Goal: Transaction & Acquisition: Purchase product/service

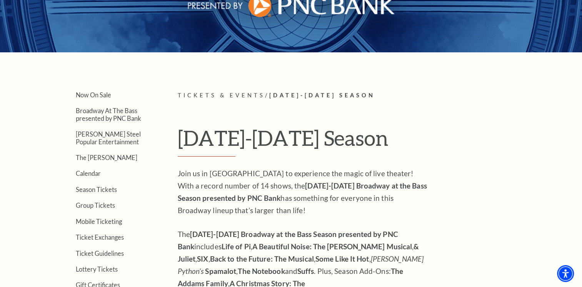
scroll to position [154, 0]
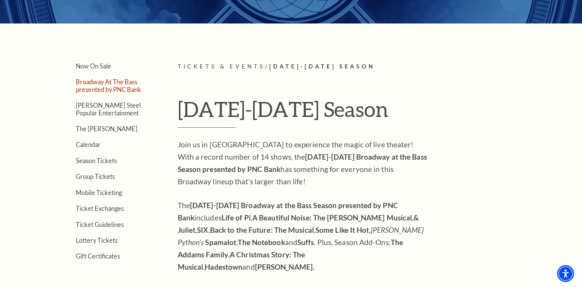
click at [105, 85] on link "Broadway At The Bass presented by PNC Bank" at bounding box center [108, 85] width 65 height 15
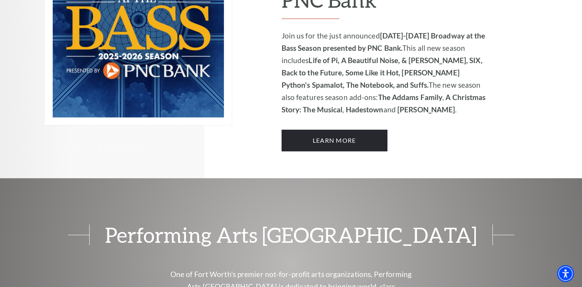
scroll to position [616, 0]
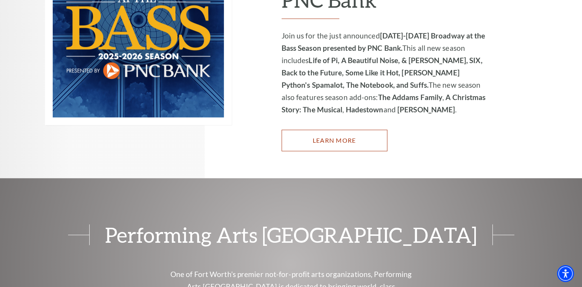
drag, startPoint x: 348, startPoint y: 126, endPoint x: 359, endPoint y: 129, distance: 11.1
click at [348, 130] on link "Learn More" at bounding box center [335, 141] width 106 height 22
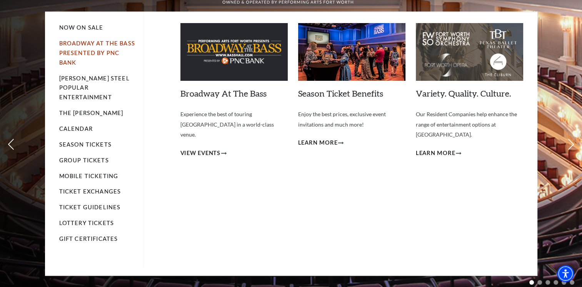
scroll to position [38, 0]
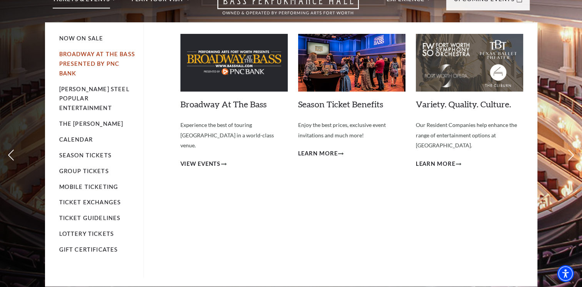
click at [109, 54] on link "Broadway At The Bass presented by PNC Bank" at bounding box center [97, 64] width 76 height 26
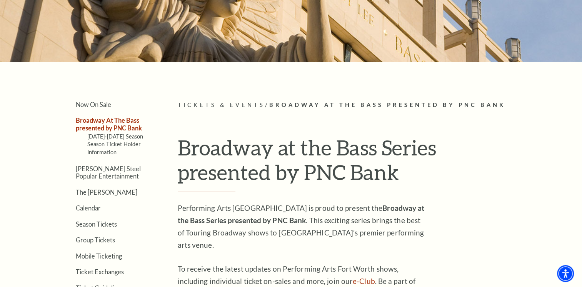
scroll to position [192, 0]
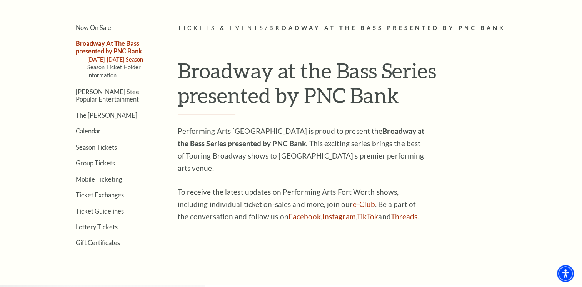
click at [130, 57] on link "[DATE]-[DATE] Season" at bounding box center [115, 59] width 56 height 7
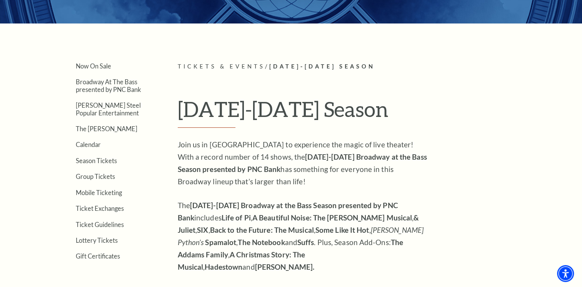
scroll to position [269, 0]
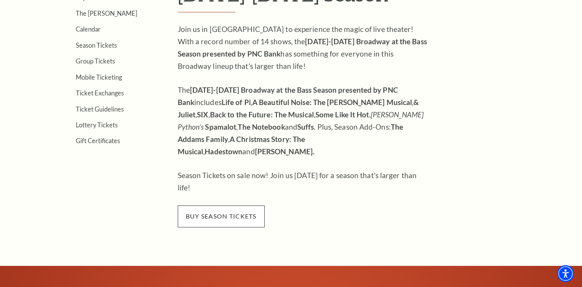
click at [232, 206] on span "buy season tickets" at bounding box center [221, 217] width 87 height 22
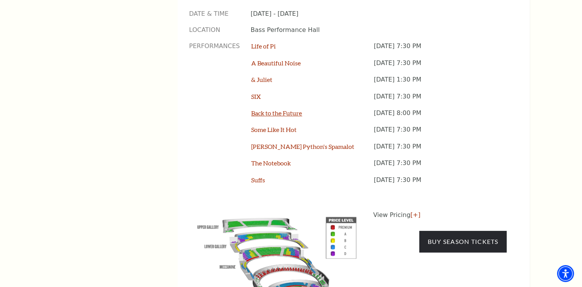
scroll to position [654, 0]
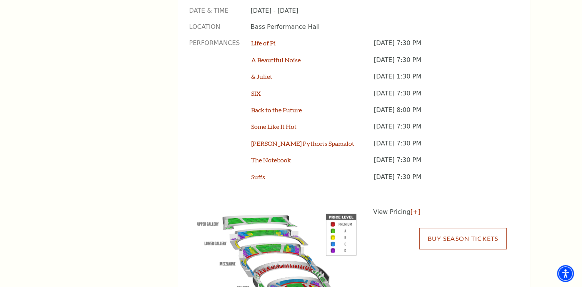
click at [477, 228] on link "Buy Season Tickets" at bounding box center [463, 239] width 87 height 22
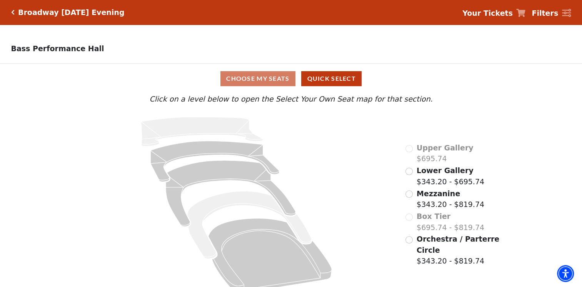
scroll to position [13, 0]
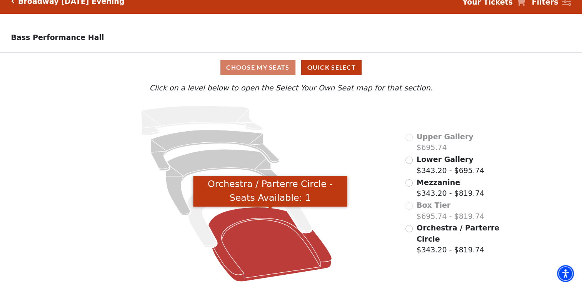
click at [278, 251] on icon "Orchestra / Parterre Circle - Seats Available: 1" at bounding box center [271, 244] width 124 height 74
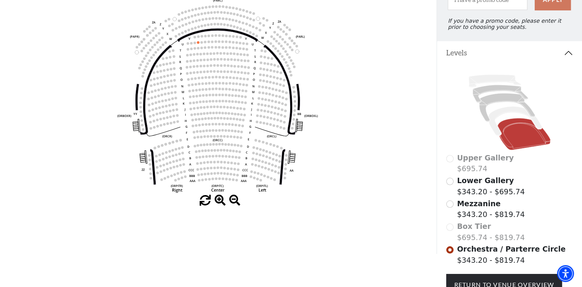
scroll to position [151, 0]
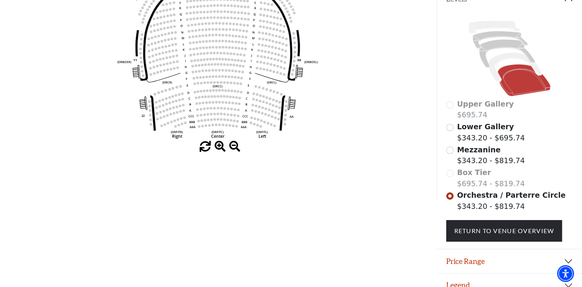
click at [475, 154] on span "Mezzanine" at bounding box center [478, 150] width 43 height 8
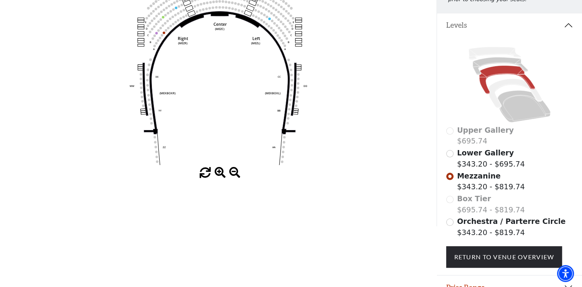
scroll to position [126, 0]
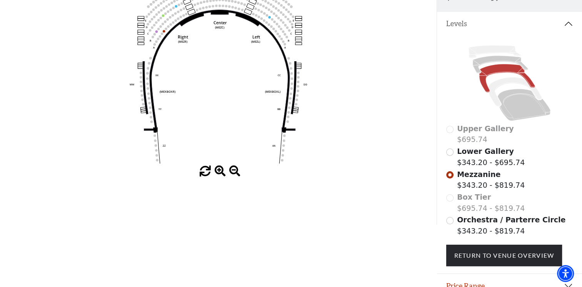
click at [475, 233] on label "Orchestra / Parterre Circle $343.20 - $819.74" at bounding box center [511, 225] width 109 height 22
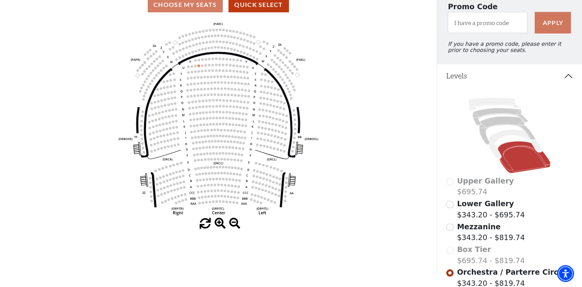
scroll to position [151, 0]
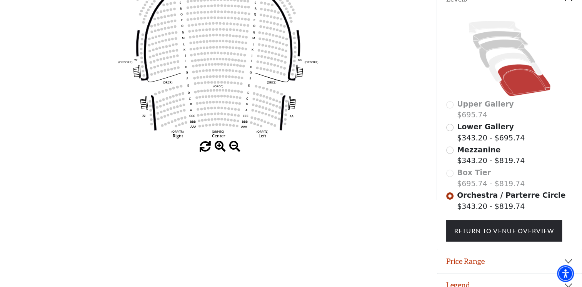
click at [494, 142] on label "Lower Gallery $343.20 - $695.74" at bounding box center [491, 132] width 68 height 22
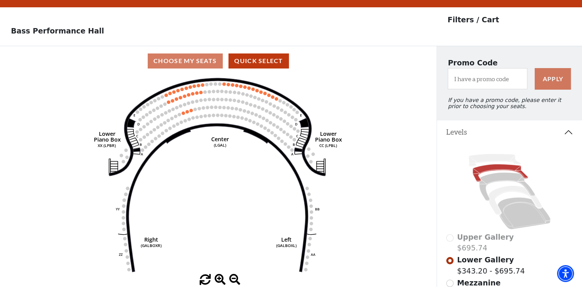
scroll to position [0, 0]
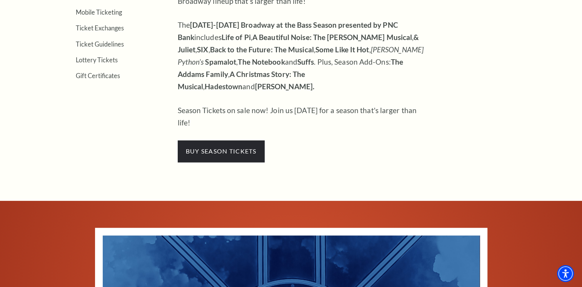
scroll to position [346, 0]
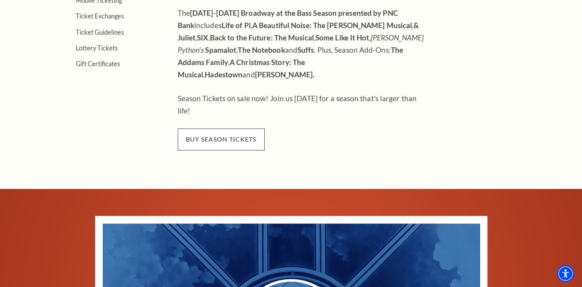
click at [219, 129] on span "buy season tickets" at bounding box center [221, 140] width 87 height 22
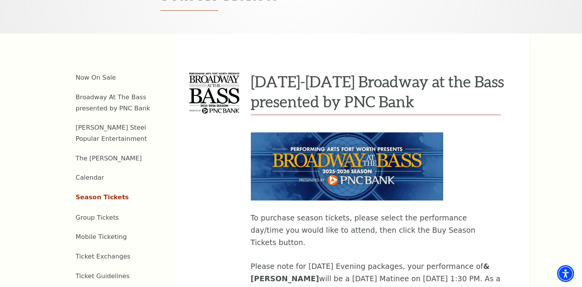
scroll to position [385, 0]
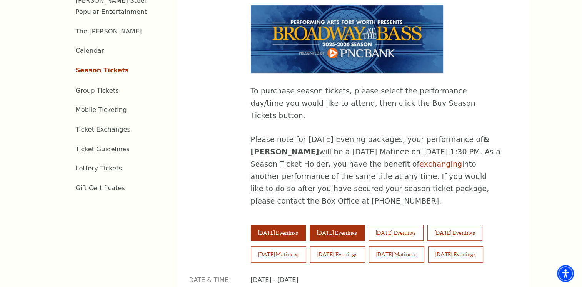
click at [354, 225] on button "[DATE] Evenings" at bounding box center [337, 233] width 55 height 16
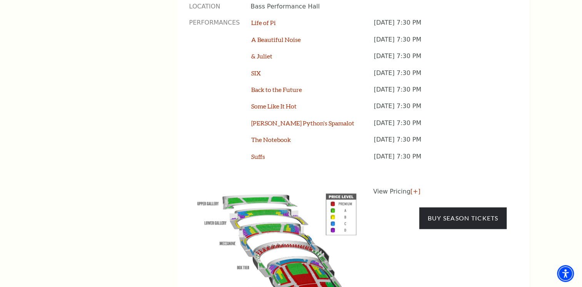
scroll to position [731, 0]
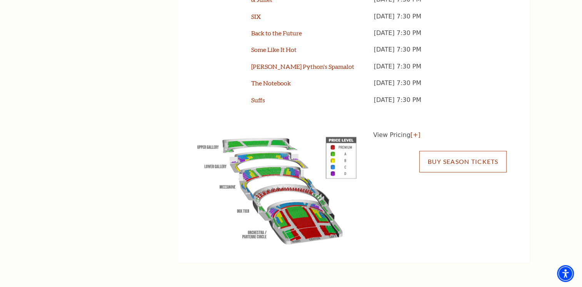
click at [477, 151] on link "Buy Season Tickets" at bounding box center [463, 162] width 87 height 22
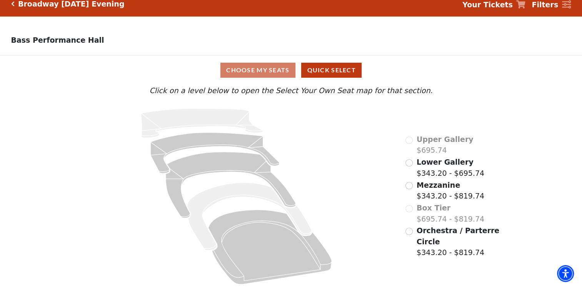
scroll to position [13, 0]
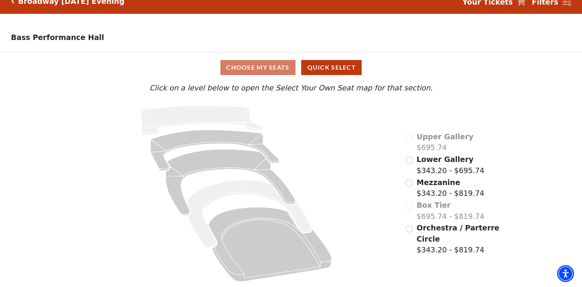
click at [442, 235] on label "Orchestra / Parterre Circle $343.20 - $819.74" at bounding box center [459, 238] width 84 height 33
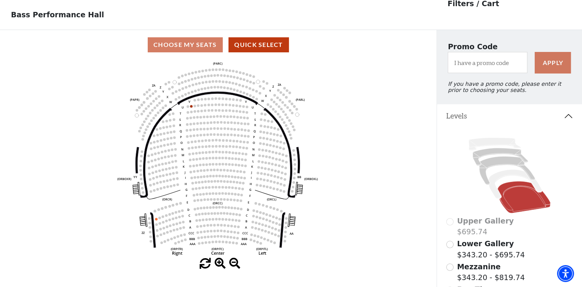
scroll to position [35, 0]
